Goal: Task Accomplishment & Management: Manage account settings

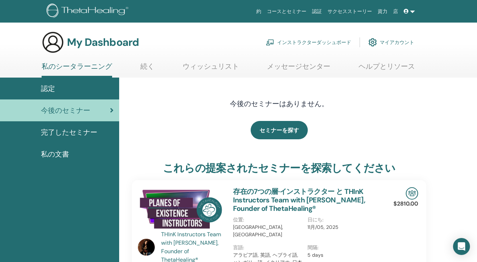
click at [306, 42] on link "インストラクターダッシュボード" at bounding box center [308, 43] width 85 height 16
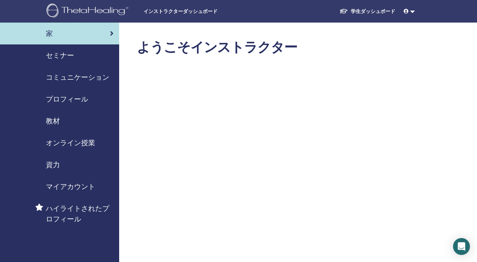
click at [66, 54] on span "セミナー" at bounding box center [60, 55] width 28 height 11
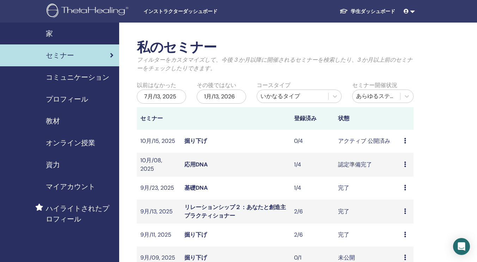
click at [406, 164] on icon at bounding box center [405, 164] width 2 height 6
click at [398, 191] on link "出席者" at bounding box center [402, 190] width 17 height 7
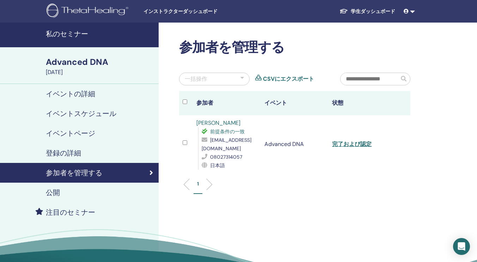
click at [181, 140] on td at bounding box center [186, 144] width 14 height 58
click at [189, 143] on td at bounding box center [186, 144] width 14 height 58
click at [360, 144] on link "完了および認定" at bounding box center [351, 143] width 39 height 7
click at [66, 152] on h4 "登録の詳細" at bounding box center [63, 153] width 35 height 8
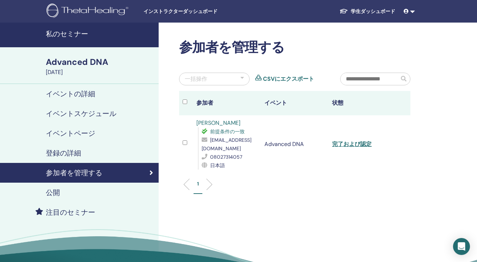
click at [71, 33] on h4 "私のセミナー" at bounding box center [100, 34] width 109 height 8
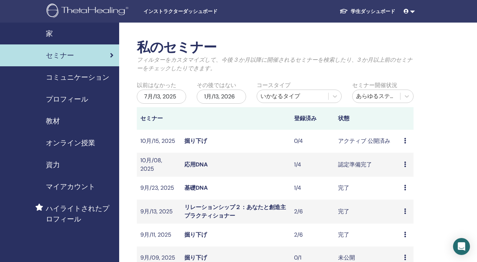
click at [406, 142] on div "プレビュー 編集 出席者 キャンセル" at bounding box center [407, 141] width 6 height 8
click at [403, 149] on link "プレビュー" at bounding box center [408, 146] width 28 height 7
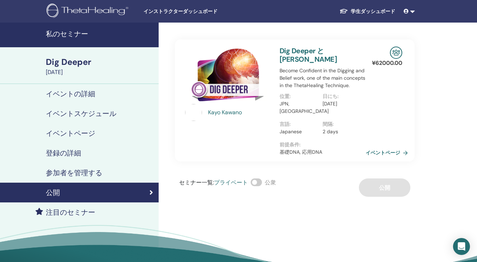
click at [261, 185] on span at bounding box center [256, 182] width 11 height 8
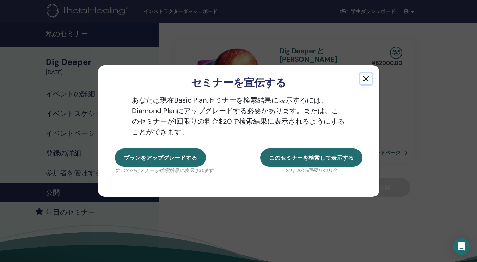
click at [369, 81] on button "button" at bounding box center [365, 78] width 11 height 11
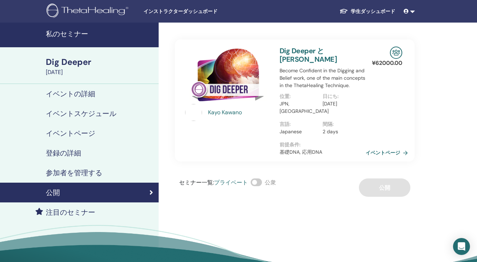
click at [378, 191] on div "セミナー一覧 : プライベート 公衆 公開" at bounding box center [295, 187] width 240 height 18
click at [251, 183] on div "セミナー一覧 : プライベート 公衆" at bounding box center [227, 187] width 97 height 18
click at [254, 182] on span at bounding box center [256, 182] width 11 height 8
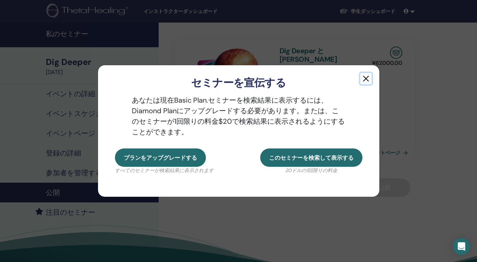
click at [365, 80] on button "button" at bounding box center [365, 78] width 11 height 11
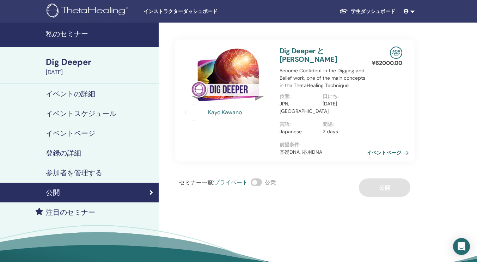
click at [385, 153] on link "イベントページ" at bounding box center [388, 152] width 45 height 11
click at [388, 150] on link "イベントページ" at bounding box center [388, 152] width 45 height 11
click at [406, 153] on link "イベントページ" at bounding box center [388, 152] width 45 height 11
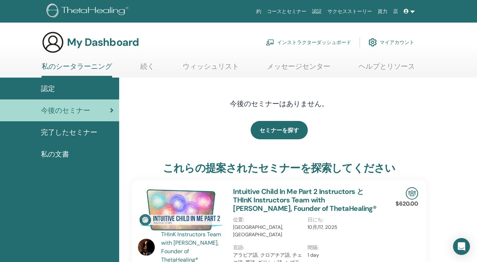
click at [320, 43] on link "インストラクターダッシュボード" at bounding box center [308, 43] width 85 height 16
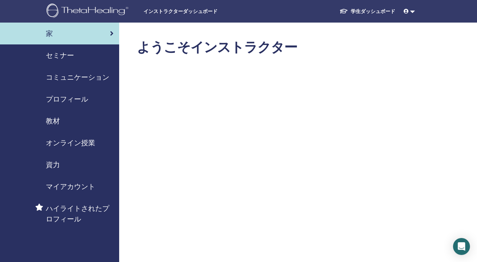
click at [57, 123] on span "教材" at bounding box center [53, 121] width 14 height 11
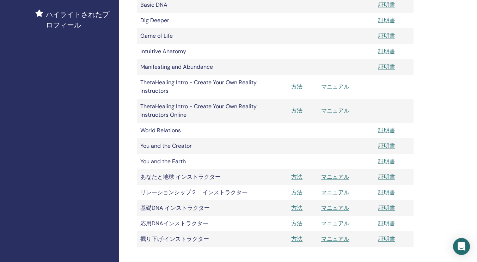
scroll to position [202, 0]
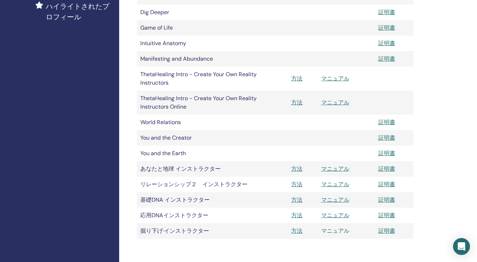
click at [346, 230] on link "マニュアル" at bounding box center [335, 230] width 28 height 7
